Goal: Task Accomplishment & Management: Complete application form

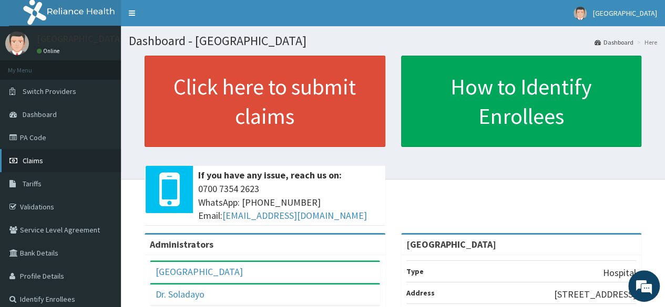
click at [80, 158] on link "Claims" at bounding box center [60, 160] width 121 height 23
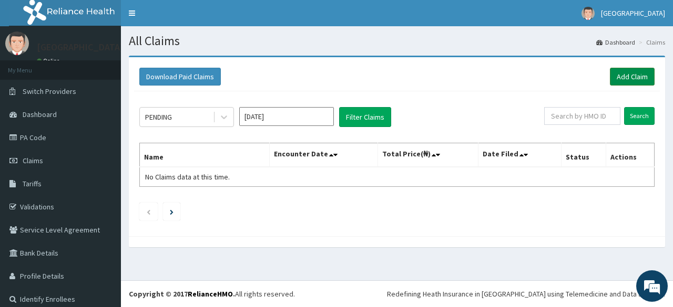
click at [626, 76] on link "Add Claim" at bounding box center [631, 77] width 45 height 18
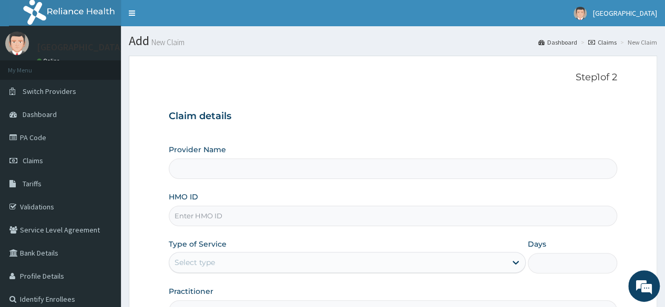
click at [537, 166] on input "Provider Name" at bounding box center [393, 169] width 448 height 20
type input "[GEOGRAPHIC_DATA]"
click at [466, 214] on input "HMO ID" at bounding box center [393, 216] width 448 height 20
type input "DDF/10068/A"
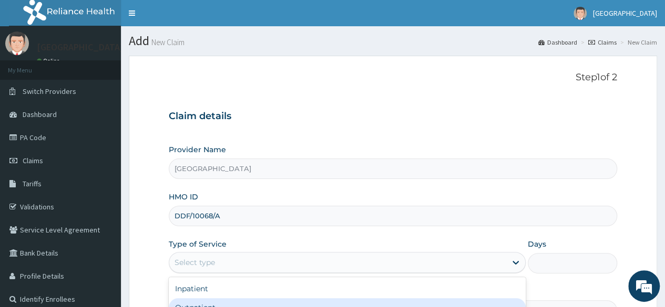
drag, startPoint x: 299, startPoint y: 266, endPoint x: 224, endPoint y: 304, distance: 84.1
click at [224, 304] on div "Outpatient" at bounding box center [347, 307] width 357 height 19
type input "1"
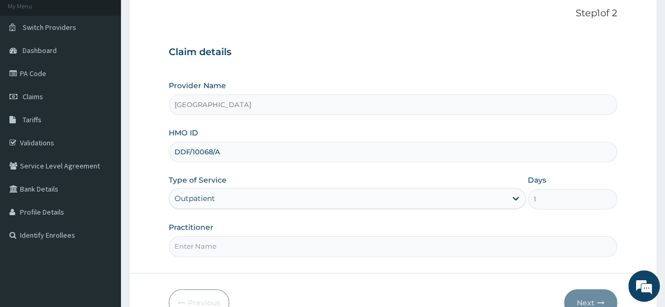
scroll to position [64, 0]
click at [457, 242] on input "Practitioner" at bounding box center [393, 246] width 448 height 20
type input "d"
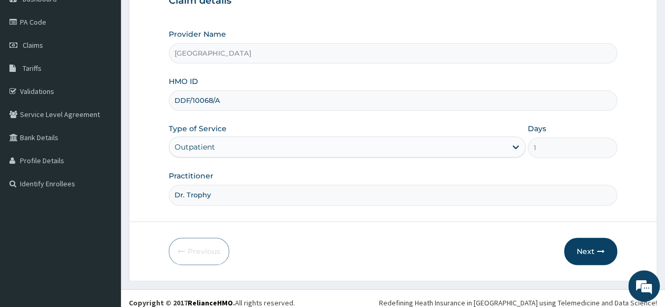
scroll to position [122, 0]
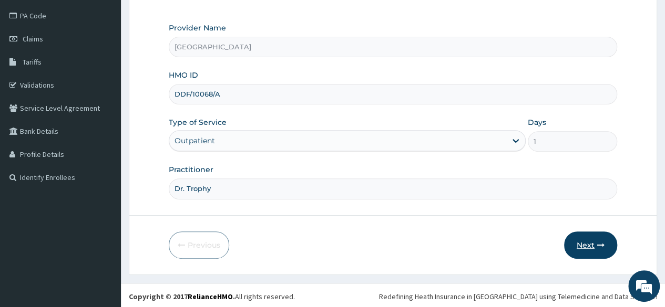
type input "Dr. Trophy"
click at [591, 243] on button "Next" at bounding box center [590, 245] width 53 height 27
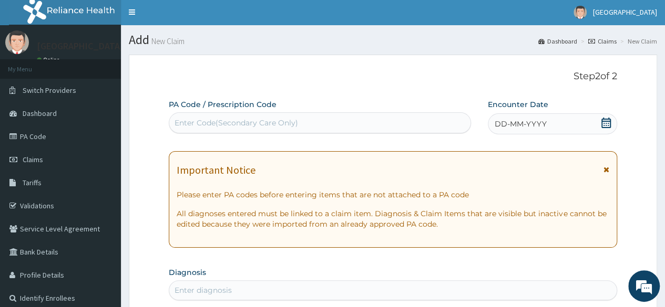
scroll to position [0, 0]
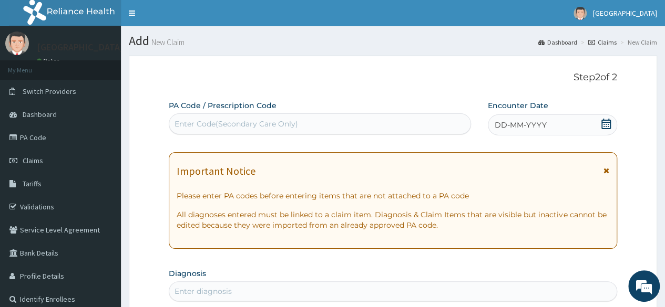
click at [453, 126] on div "Enter Code(Secondary Care Only)" at bounding box center [319, 124] width 301 height 17
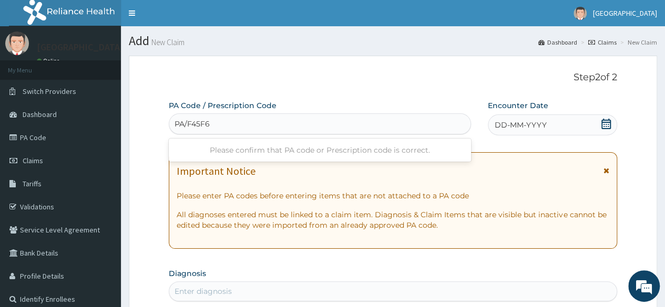
type input "PA/F45F6B"
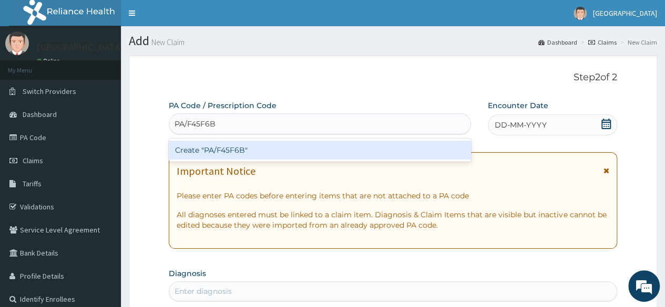
click at [280, 147] on div "Create "PA/F45F6B"" at bounding box center [320, 150] width 302 height 19
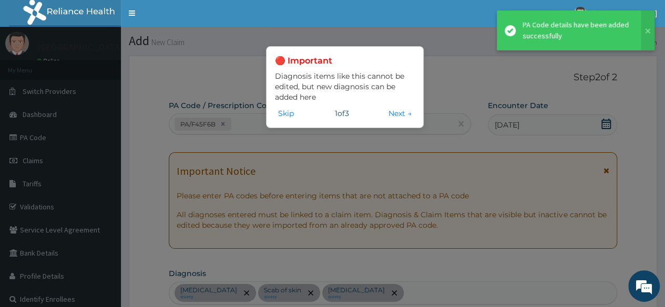
scroll to position [392, 0]
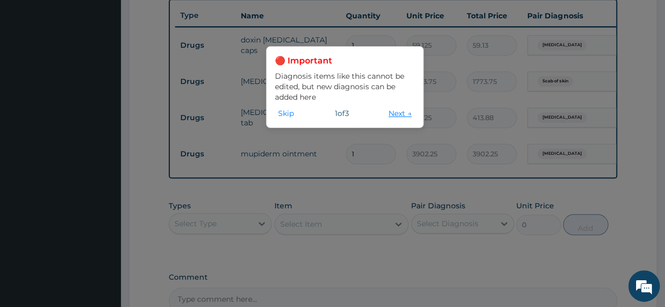
click at [387, 114] on button "Next →" at bounding box center [399, 114] width 29 height 12
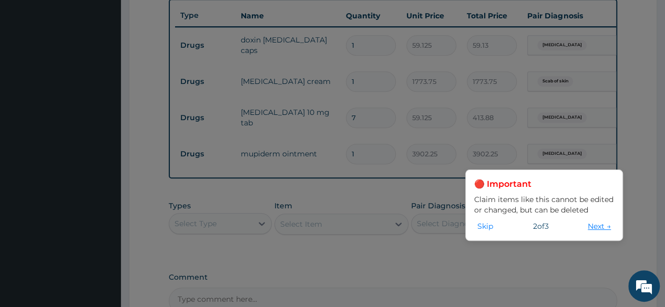
click at [590, 226] on button "Next →" at bounding box center [598, 227] width 29 height 12
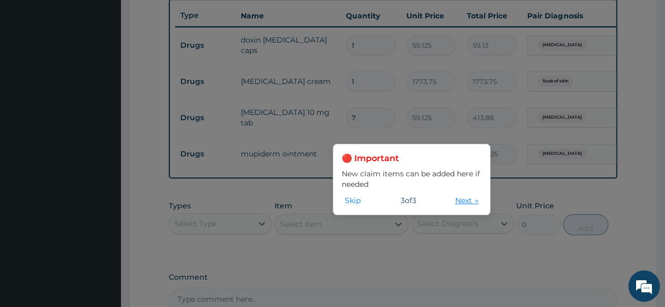
click at [463, 201] on button "Next →" at bounding box center [466, 201] width 29 height 12
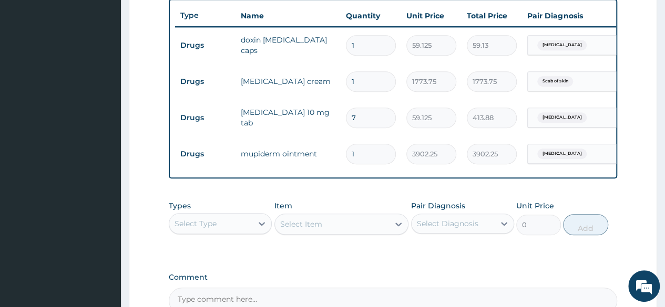
click at [551, 80] on span "Scab of skin" at bounding box center [555, 81] width 36 height 11
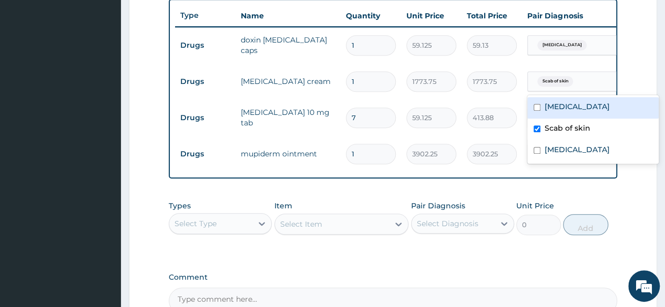
click at [639, 73] on form "Step 2 of 2 PA Code / Prescription Code PA/F45F6B Encounter Date 17-09-2025 Imp…" at bounding box center [393, 27] width 528 height 726
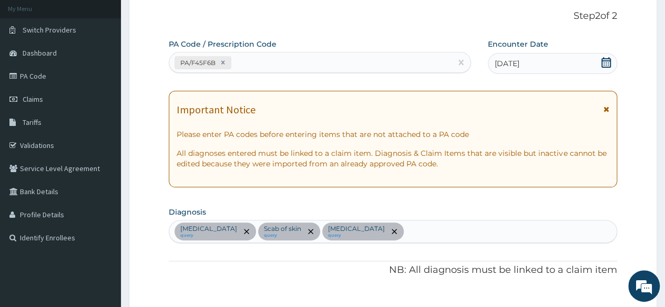
scroll to position [59, 0]
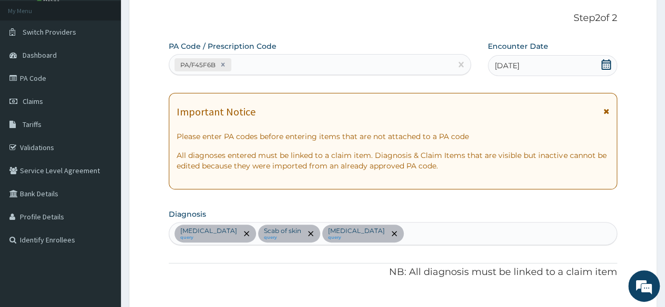
click at [398, 60] on div "PA/F45F6B" at bounding box center [310, 64] width 282 height 17
type input "PA/7D3189"
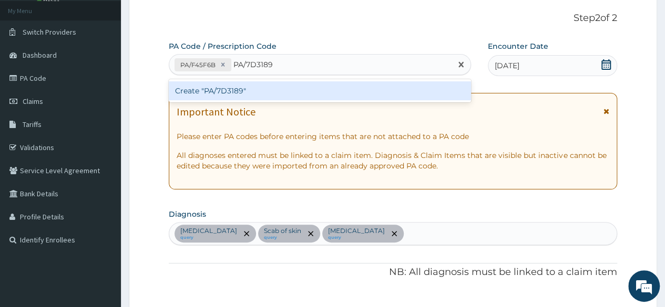
click at [360, 90] on div "Create "PA/7D3189"" at bounding box center [320, 90] width 302 height 19
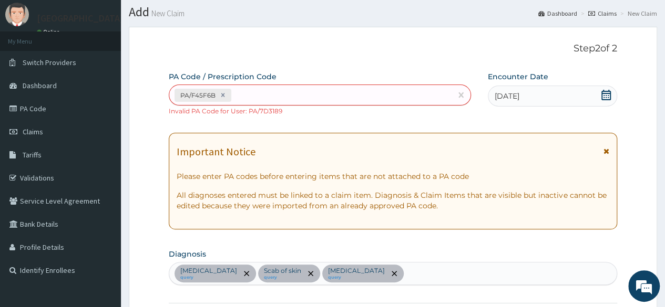
scroll to position [27, 0]
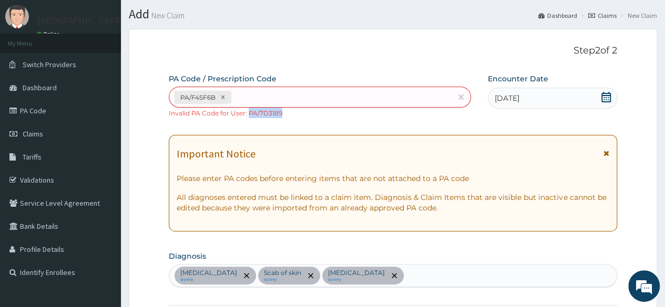
drag, startPoint x: 283, startPoint y: 112, endPoint x: 248, endPoint y: 112, distance: 34.7
click at [248, 112] on div "PA/F45F6B Invalid PA Code for User: PA/7D3189" at bounding box center [320, 103] width 302 height 32
copy small "PA/7D3189"
click at [221, 96] on icon at bounding box center [223, 98] width 4 height 4
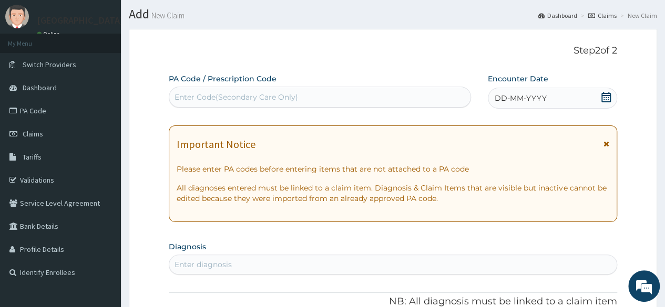
paste input "PA/7D3189"
type input "PA/7D3189"
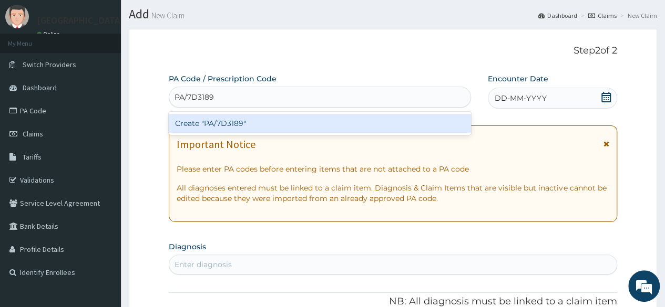
click at [205, 123] on div "Create "PA/7D3189"" at bounding box center [320, 123] width 302 height 19
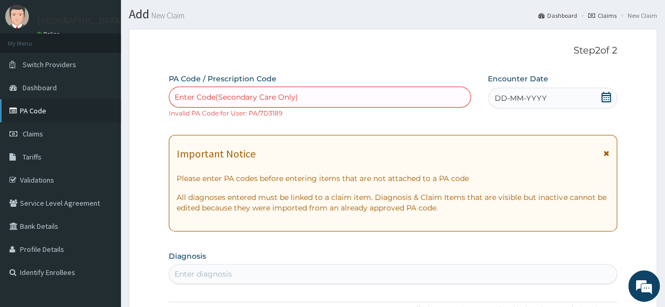
click at [34, 112] on link "PA Code" at bounding box center [60, 110] width 121 height 23
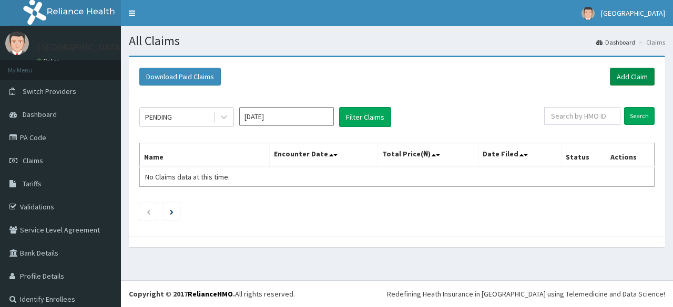
click at [609, 77] on link "Add Claim" at bounding box center [631, 77] width 45 height 18
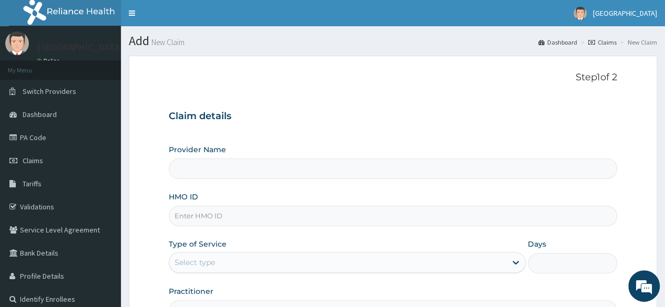
click at [378, 216] on input "HMO ID" at bounding box center [393, 216] width 448 height 20
type input "[GEOGRAPHIC_DATA]"
click at [37, 118] on span "Dashboard" at bounding box center [40, 114] width 34 height 9
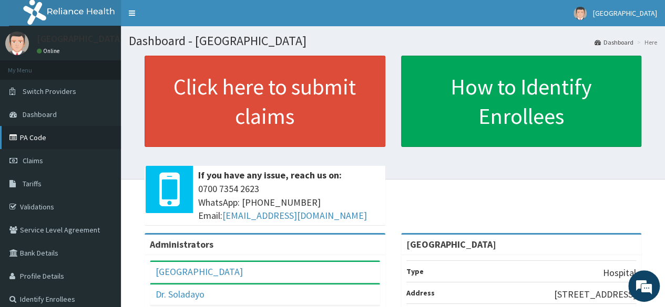
click at [46, 135] on link "PA Code" at bounding box center [60, 137] width 121 height 23
click at [78, 210] on link "Validations" at bounding box center [60, 206] width 121 height 23
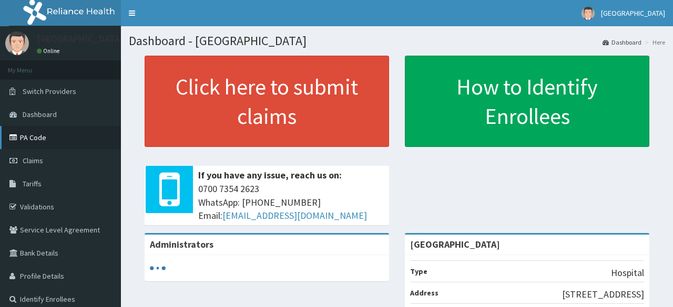
click at [38, 139] on link "PA Code" at bounding box center [60, 137] width 121 height 23
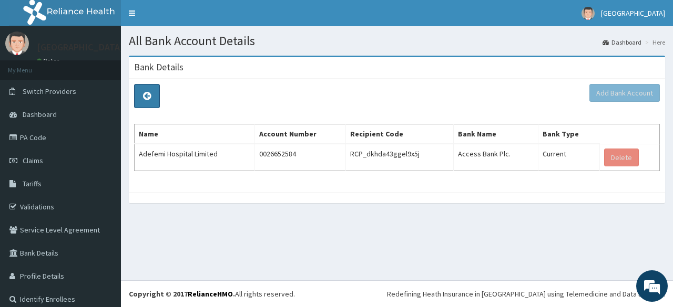
click at [145, 102] on link at bounding box center [147, 96] width 26 height 24
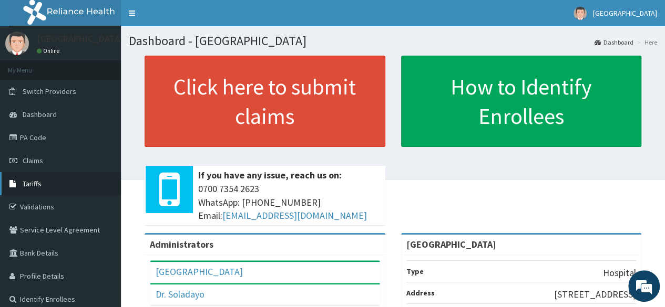
click at [49, 187] on link "Tariffs" at bounding box center [60, 183] width 121 height 23
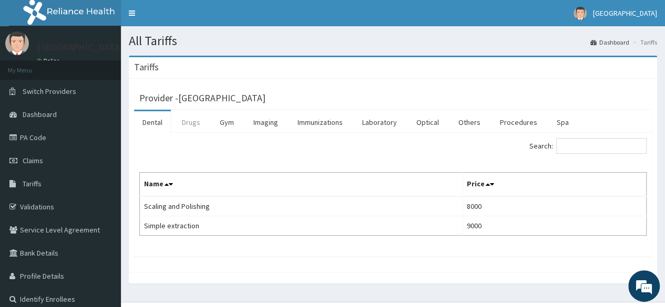
click at [190, 126] on link "Drugs" at bounding box center [190, 122] width 35 height 22
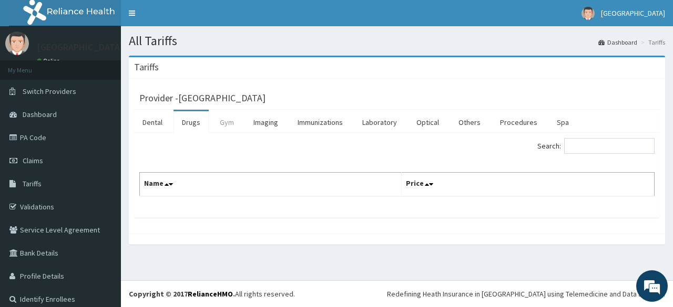
click at [230, 119] on link "Gym" at bounding box center [226, 122] width 31 height 22
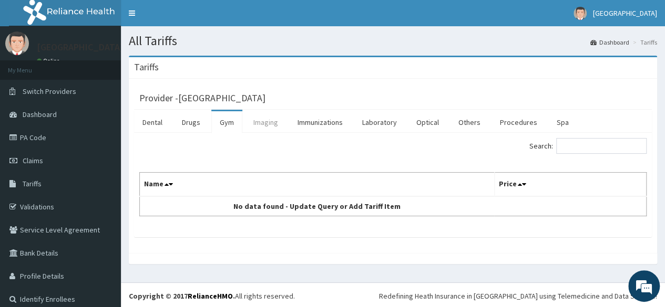
click at [260, 118] on link "Imaging" at bounding box center [266, 122] width 42 height 22
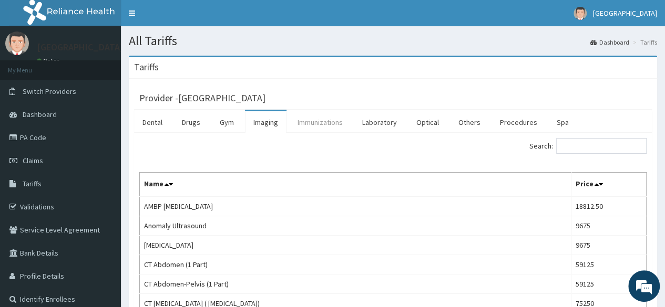
click at [312, 123] on link "Immunizations" at bounding box center [320, 122] width 62 height 22
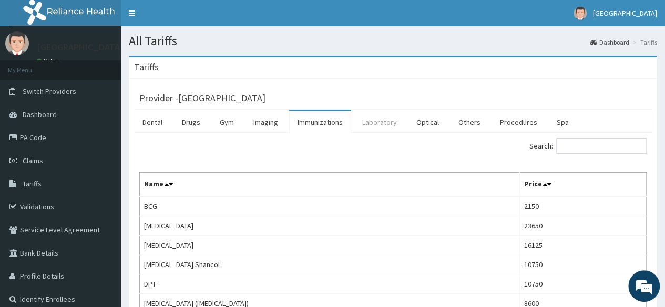
click at [365, 122] on link "Laboratory" at bounding box center [379, 122] width 51 height 22
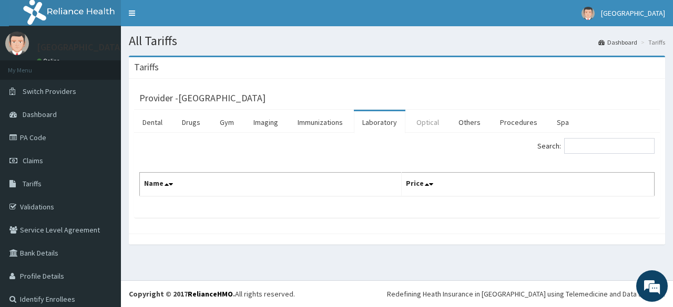
click at [418, 123] on link "Optical" at bounding box center [427, 122] width 39 height 22
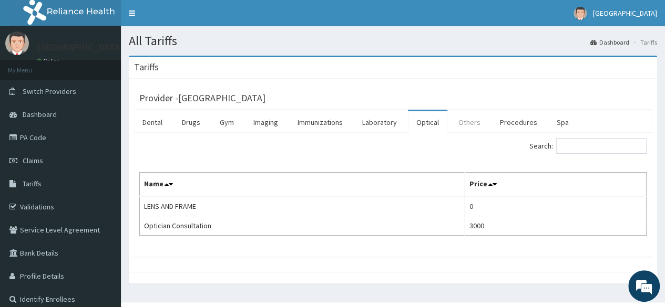
click at [459, 128] on link "Others" at bounding box center [469, 122] width 39 height 22
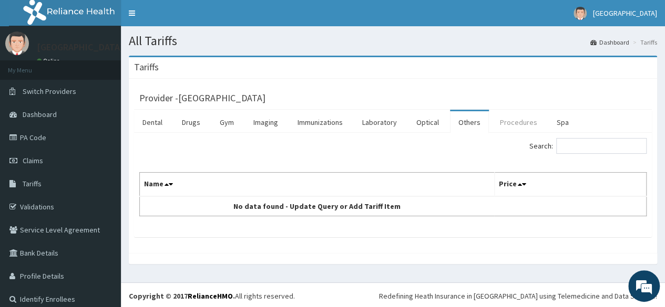
click at [505, 125] on link "Procedures" at bounding box center [518, 122] width 54 height 22
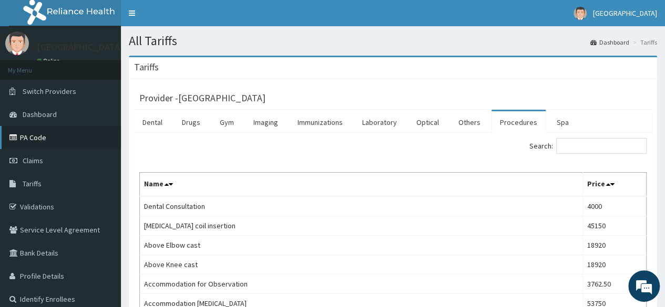
click at [54, 140] on link "PA Code" at bounding box center [60, 137] width 121 height 23
